Goal: Check status

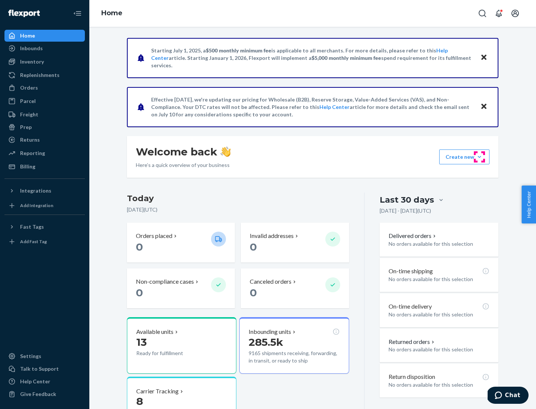
click at [479, 157] on button "Create new Create new inbound Create new order Create new product" at bounding box center [464, 157] width 50 height 15
click at [25, 127] on div "Prep" at bounding box center [26, 126] width 12 height 7
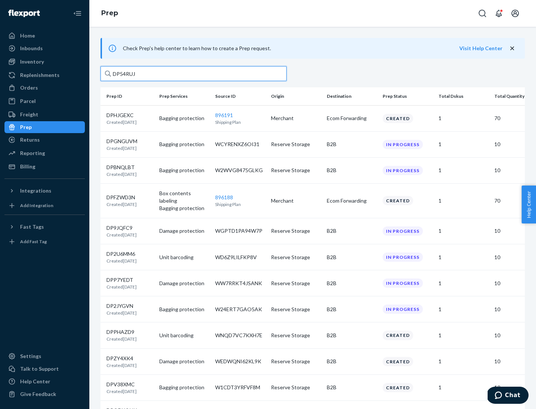
type input "DP54RUJL"
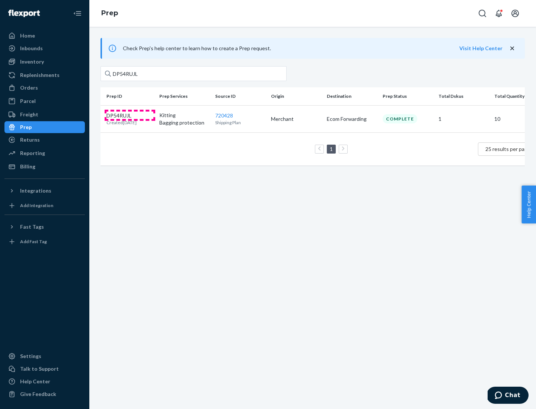
click at [130, 115] on p "DP54RUJL" at bounding box center [121, 115] width 30 height 7
